Goal: Task Accomplishment & Management: Complete application form

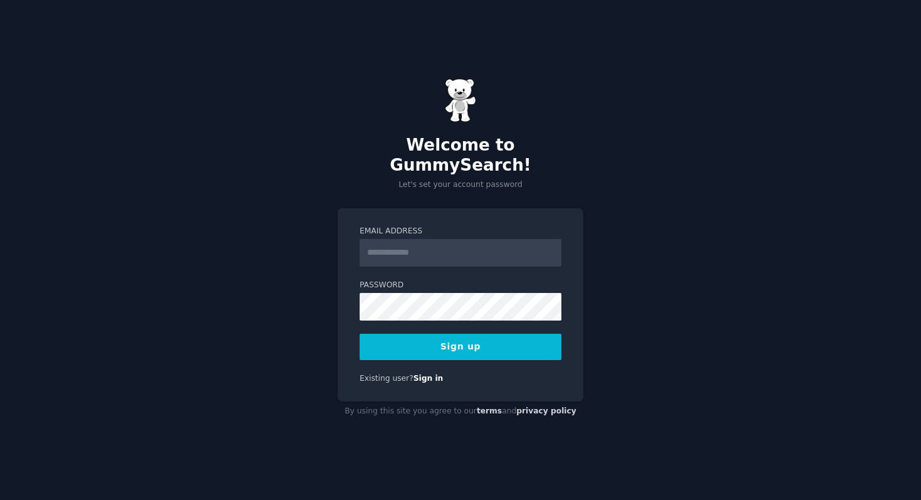
click at [414, 248] on input "Email Address" at bounding box center [461, 253] width 202 height 28
type input "**********"
click at [448, 338] on button "Sign up" at bounding box center [461, 346] width 202 height 26
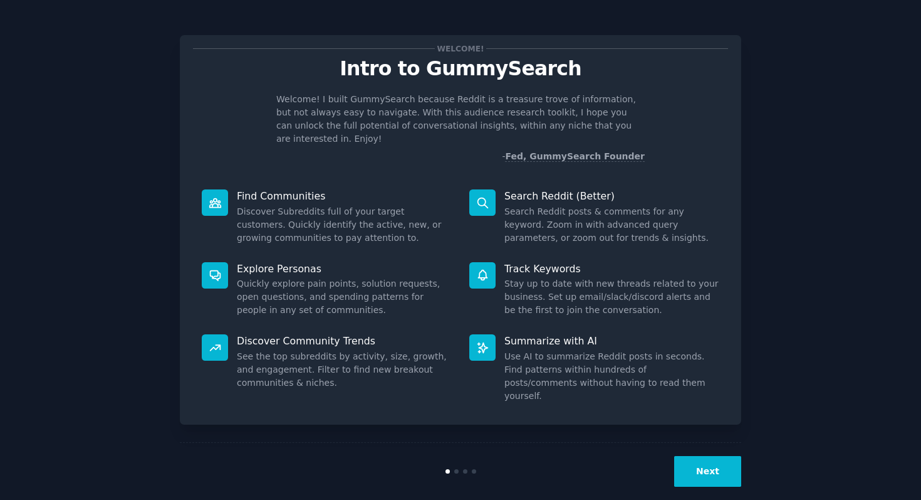
click at [824, 246] on div "Welcome! Intro to GummySearch Welcome! I built GummySearch because Reddit is a …" at bounding box center [461, 259] width 886 height 482
click at [695, 468] on button "Next" at bounding box center [707, 471] width 67 height 31
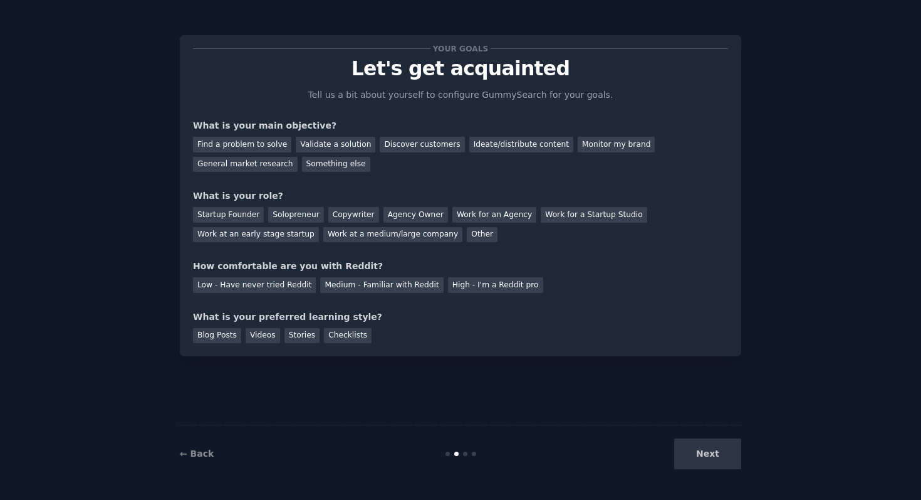
click at [122, 403] on div "Your goals Let's get acquainted Tell us a bit about yourself to configure Gummy…" at bounding box center [461, 250] width 886 height 464
click at [427, 149] on div "Discover customers" at bounding box center [422, 145] width 85 height 16
click at [510, 143] on div "Ideate/distribute content" at bounding box center [521, 145] width 104 height 16
click at [275, 149] on div "Find a problem to solve" at bounding box center [242, 145] width 98 height 16
click at [68, 279] on div "Your goals Let's get acquainted Tell us a bit about yourself to configure Gummy…" at bounding box center [461, 250] width 886 height 464
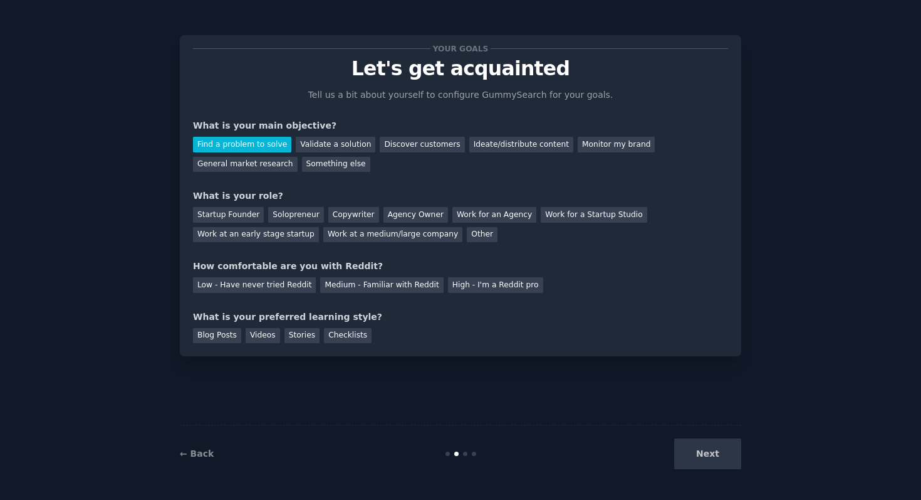
drag, startPoint x: 226, startPoint y: 217, endPoint x: 174, endPoint y: 269, distance: 73.1
click at [226, 217] on div "Startup Founder" at bounding box center [228, 215] width 71 height 16
click at [294, 213] on div "Solopreneur" at bounding box center [295, 215] width 55 height 16
click at [228, 222] on div "Startup Founder Solopreneur Copywriter Agency Owner Work for an Agency Work for…" at bounding box center [460, 221] width 535 height 39
click at [223, 213] on div "Startup Founder" at bounding box center [228, 215] width 71 height 16
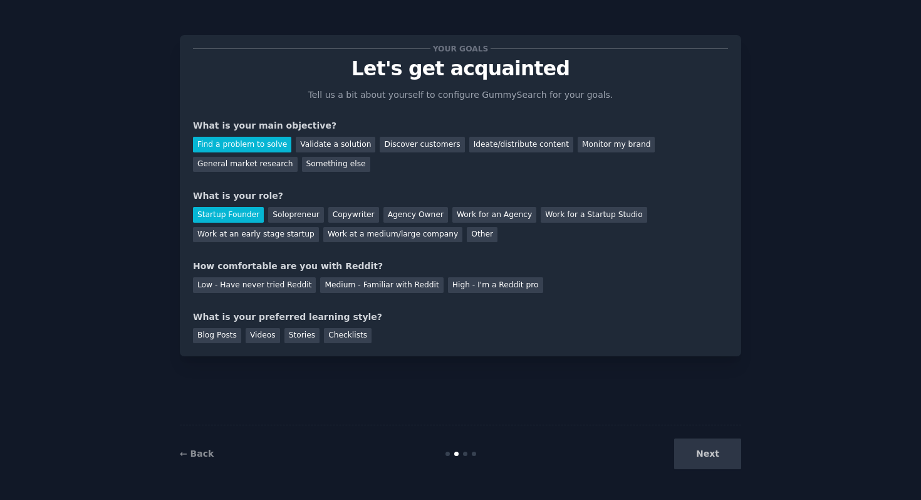
click at [123, 324] on div "Your goals Let's get acquainted Tell us a bit about yourself to configure Gummy…" at bounding box center [461, 250] width 886 height 464
click at [384, 286] on div "Medium - Familiar with Reddit" at bounding box center [381, 285] width 123 height 16
click at [206, 338] on div "Blog Posts" at bounding box center [217, 336] width 48 height 16
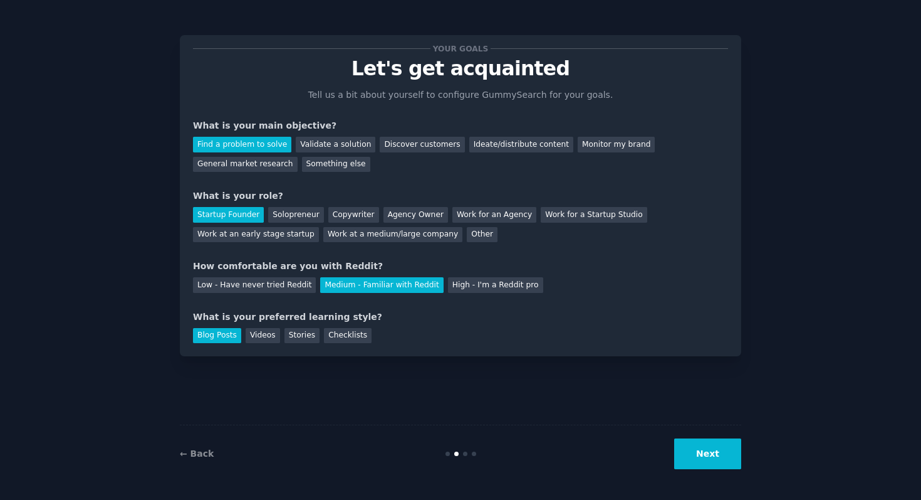
click at [717, 459] on button "Next" at bounding box center [707, 453] width 67 height 31
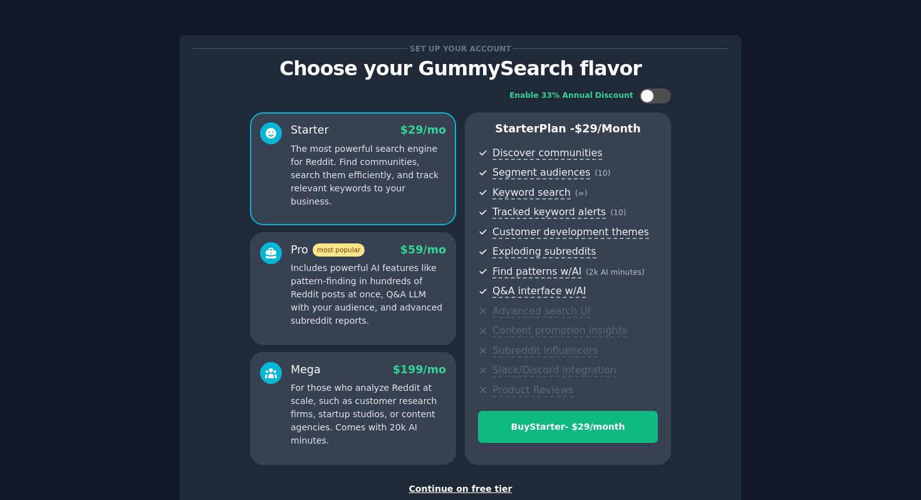
scroll to position [84, 0]
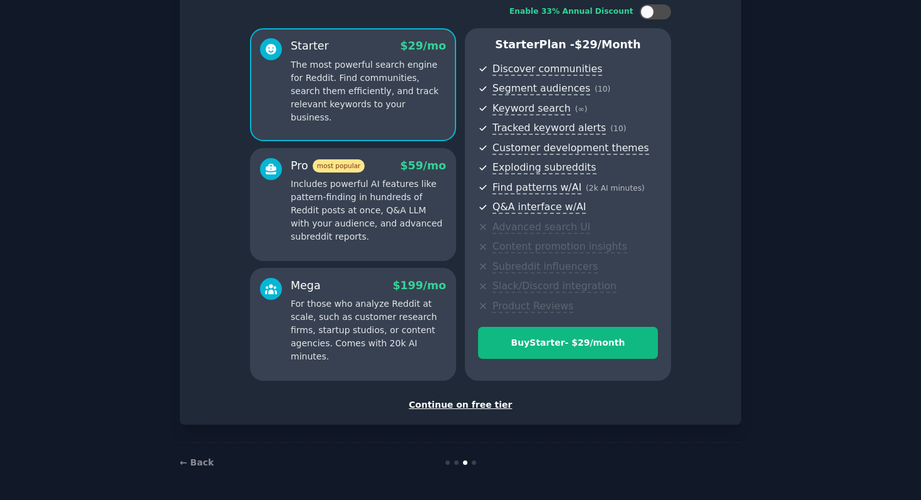
click at [459, 406] on div "Continue on free tier" at bounding box center [460, 404] width 535 height 13
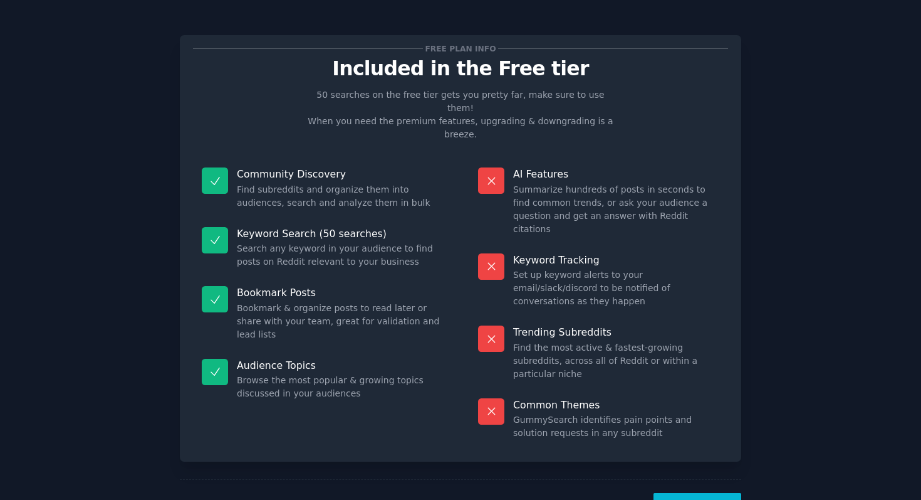
click at [693, 493] on button "Let's Go!" at bounding box center [698, 508] width 88 height 31
